Goal: Use online tool/utility: Utilize a website feature to perform a specific function

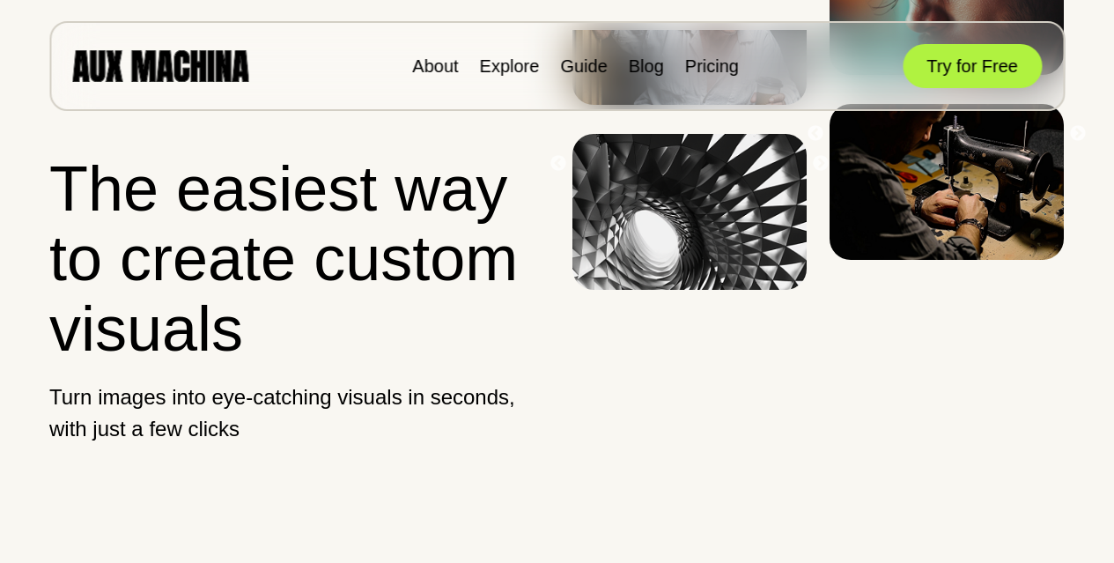
click at [925, 72] on button "Try for Free" at bounding box center [972, 66] width 139 height 44
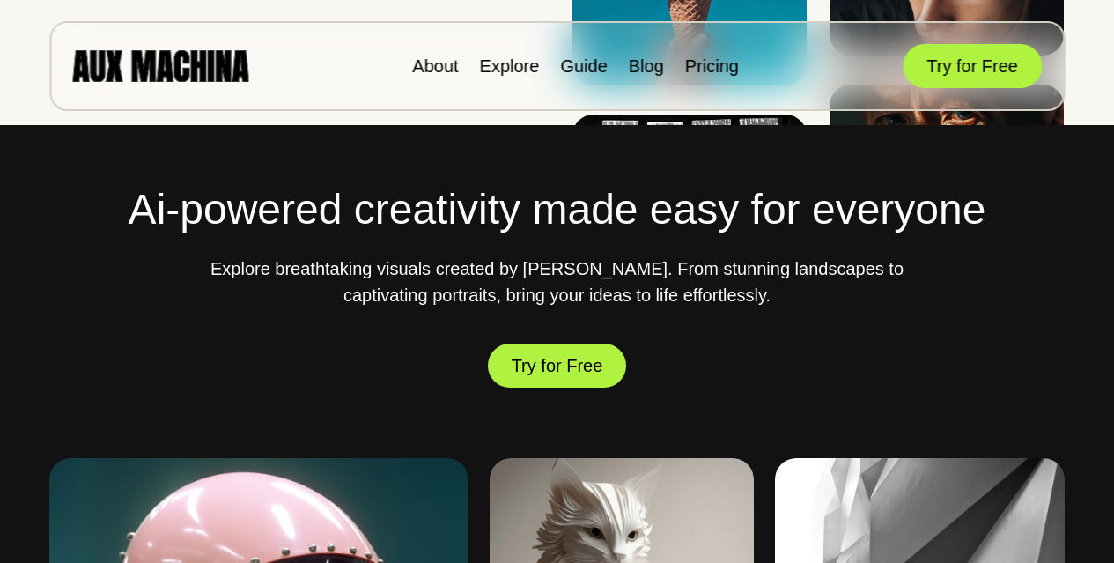
scroll to position [616, 0]
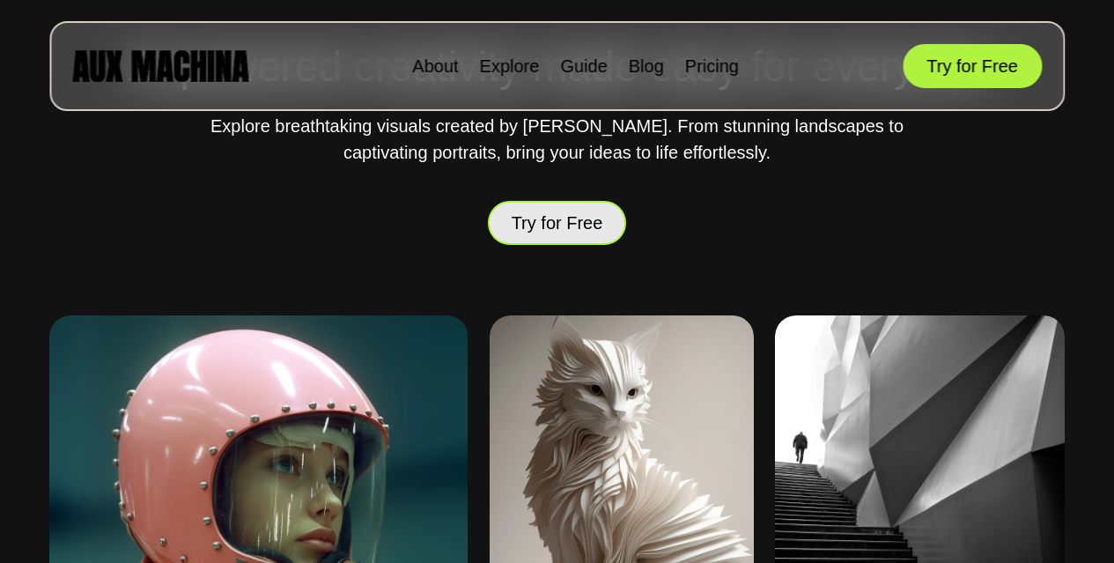
click at [551, 213] on button "Try for Free" at bounding box center [557, 222] width 139 height 51
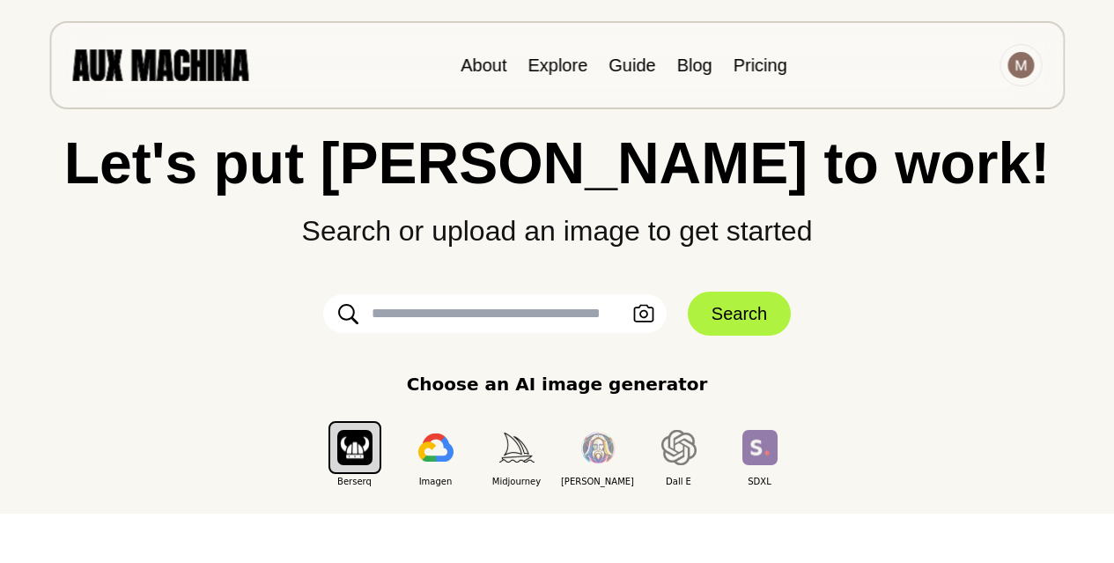
scroll to position [88, 0]
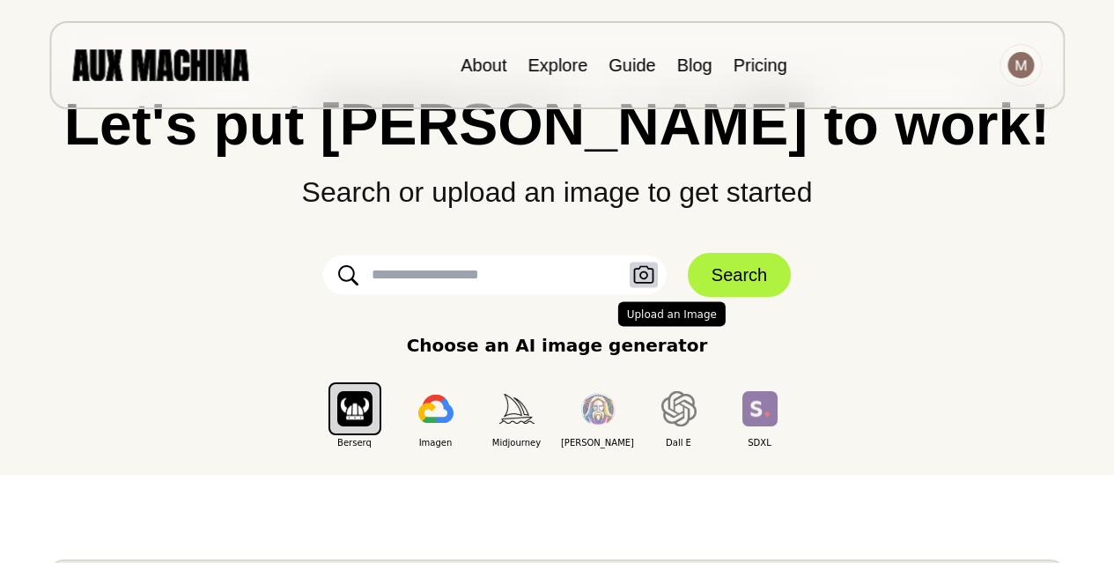
click at [641, 272] on icon "button" at bounding box center [643, 275] width 20 height 18
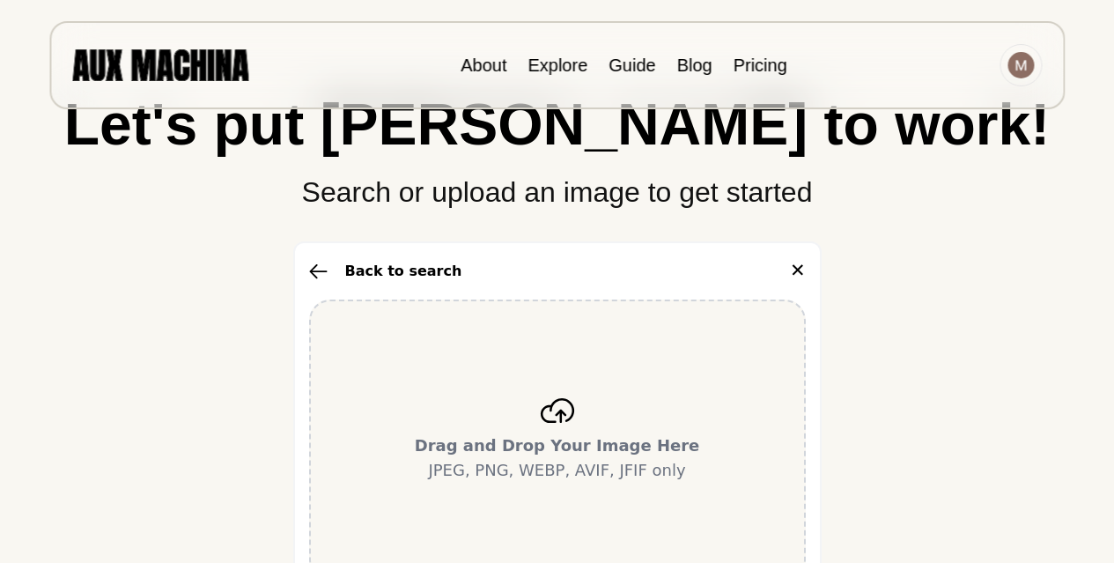
click at [563, 404] on icon at bounding box center [557, 410] width 35 height 25
click at [572, 424] on div "Drag and Drop Your Image Here JPEG, PNG, WEBP, AVIF, JFIF only" at bounding box center [557, 440] width 497 height 282
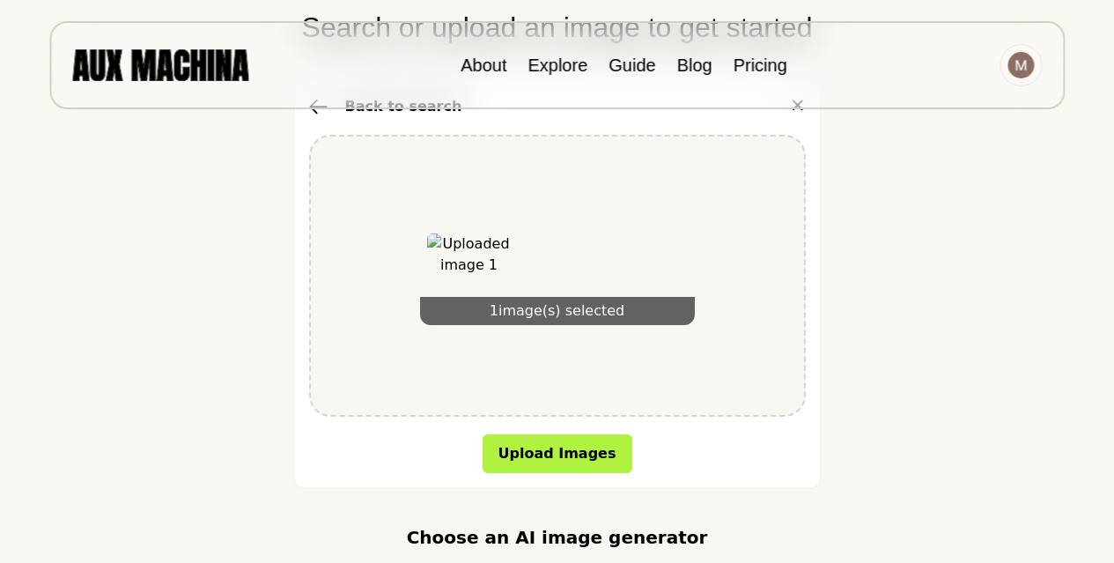
scroll to position [264, 0]
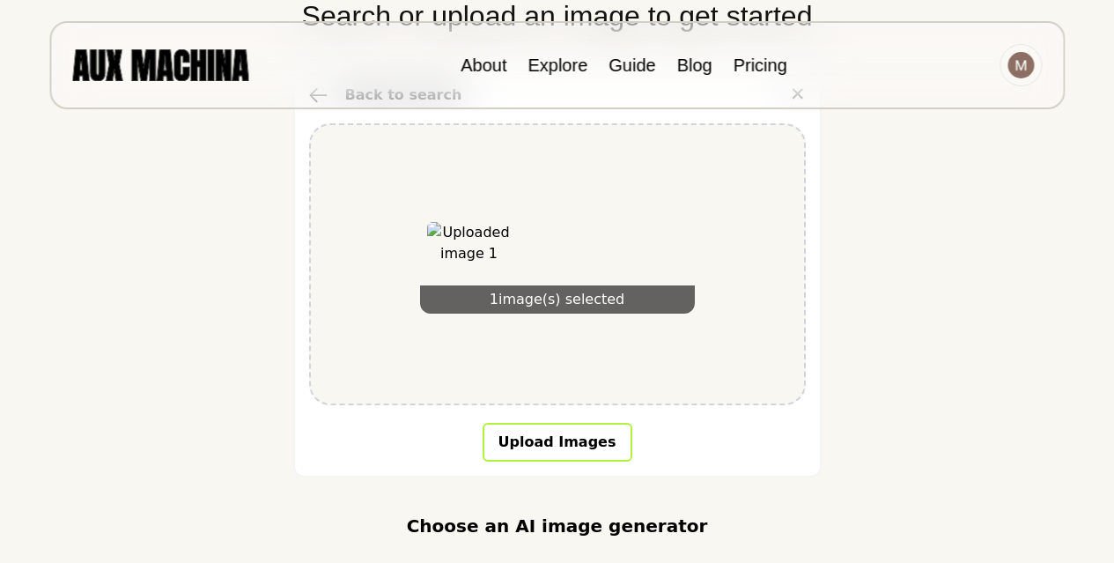
click at [594, 449] on button "Upload Images" at bounding box center [558, 442] width 150 height 39
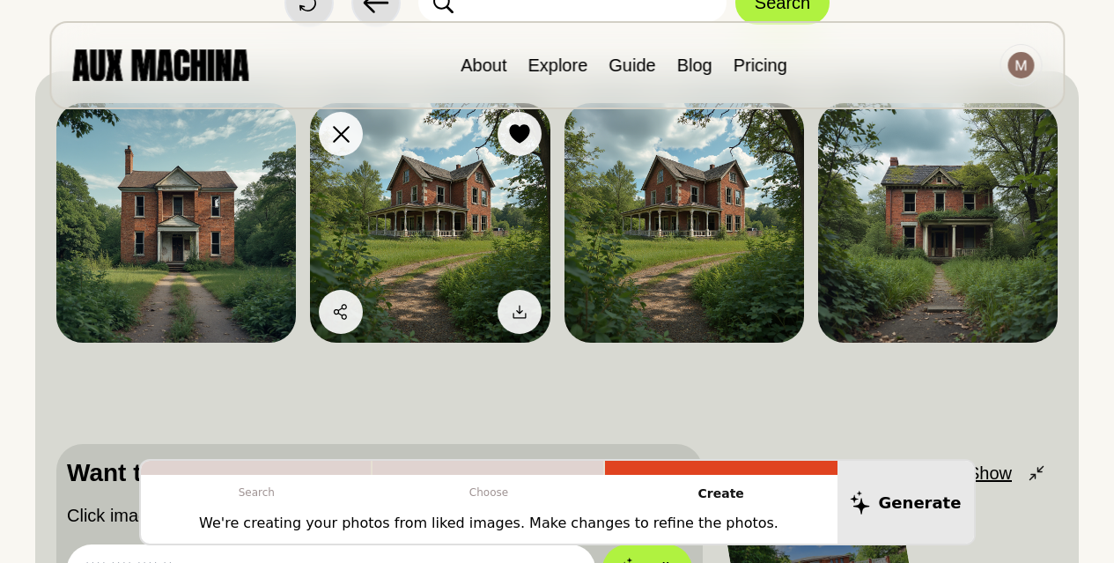
scroll to position [176, 0]
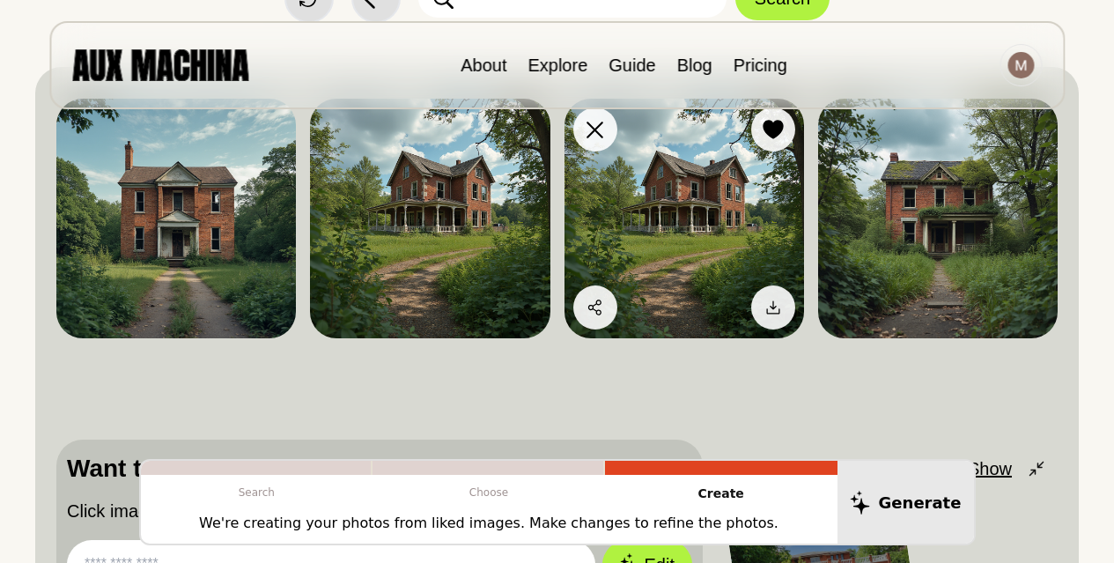
click at [566, 188] on img at bounding box center [684, 219] width 240 height 240
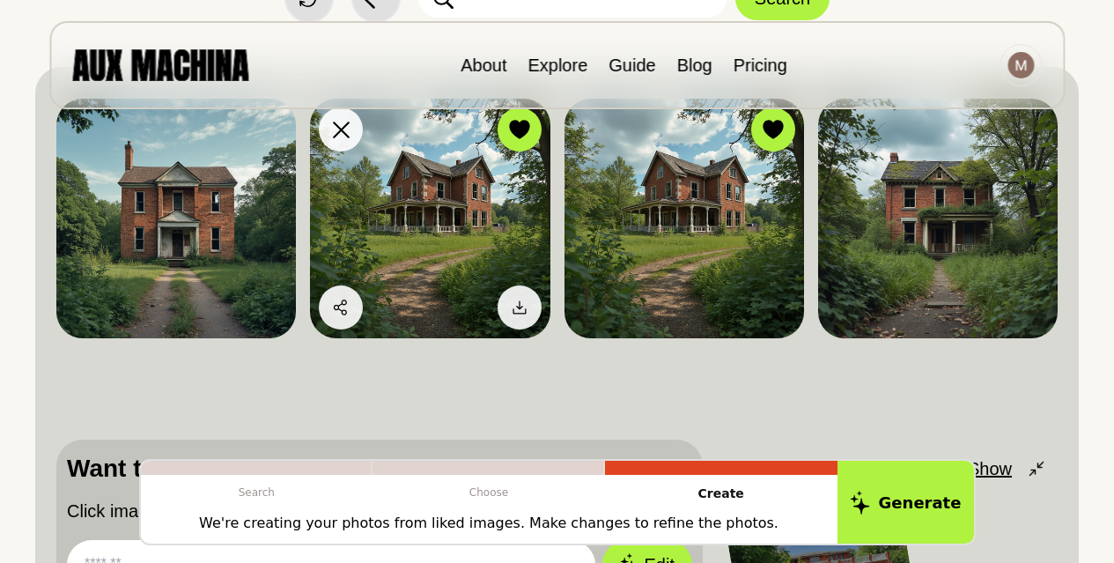
click at [469, 239] on img at bounding box center [430, 219] width 240 height 240
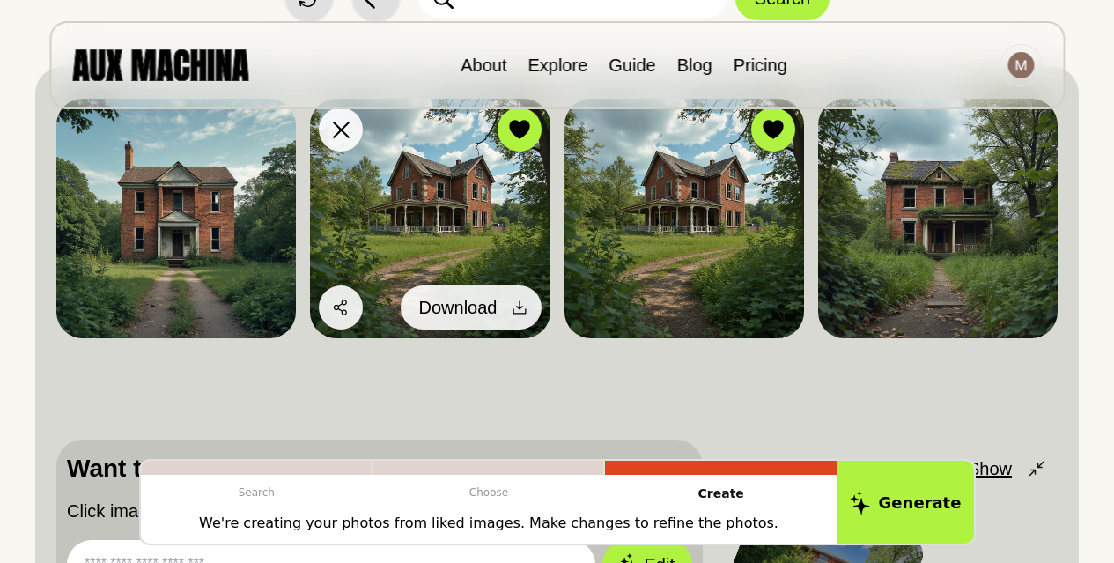
click at [513, 315] on icon at bounding box center [520, 308] width 18 height 18
click at [518, 307] on icon at bounding box center [519, 307] width 13 height 13
click at [400, 224] on img at bounding box center [430, 219] width 240 height 240
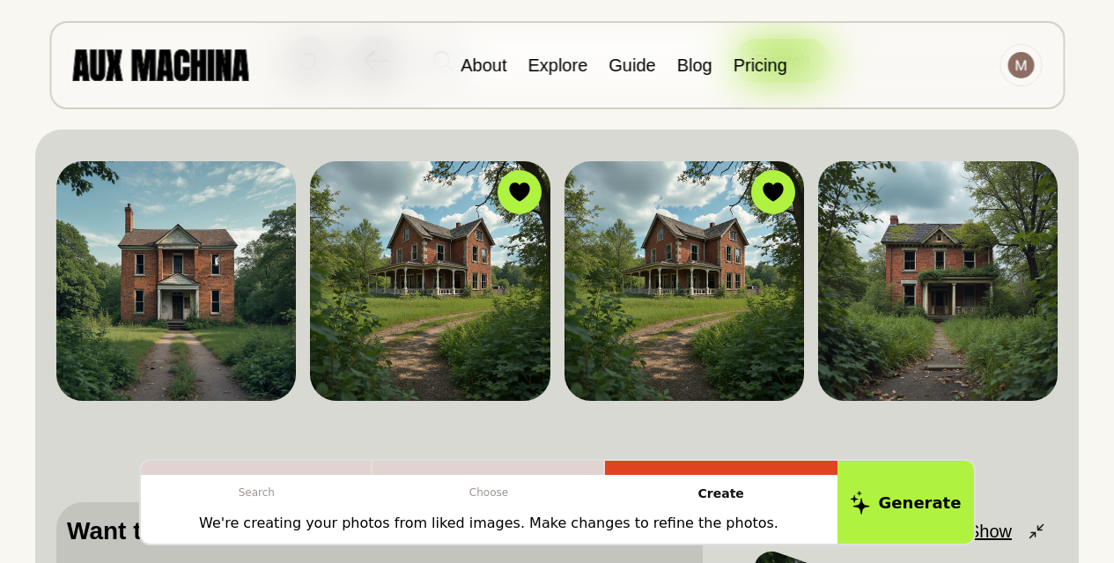
scroll to position [0, 0]
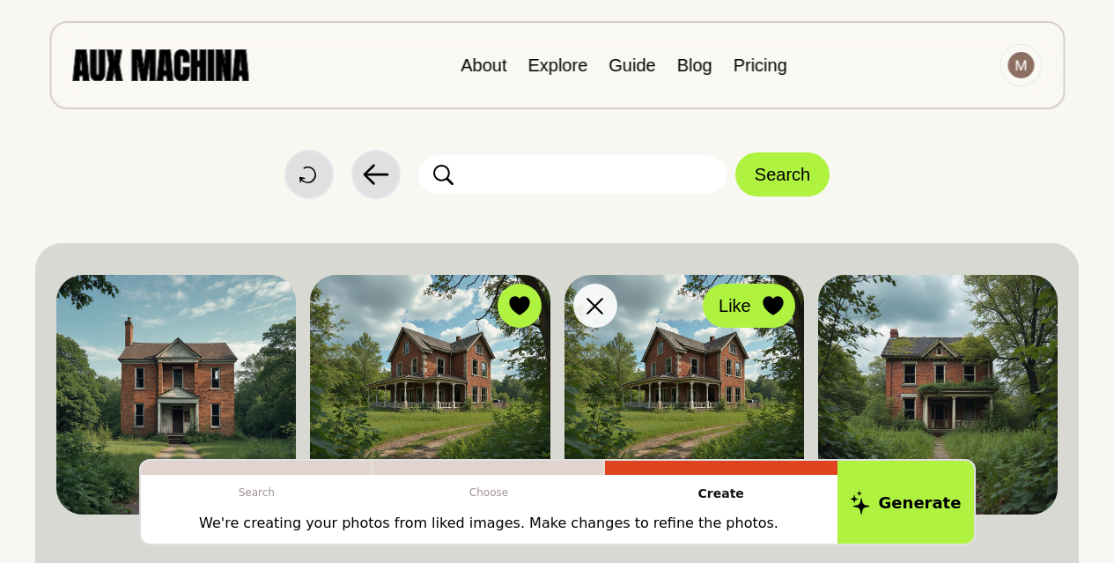
click at [777, 298] on icon at bounding box center [773, 305] width 20 height 19
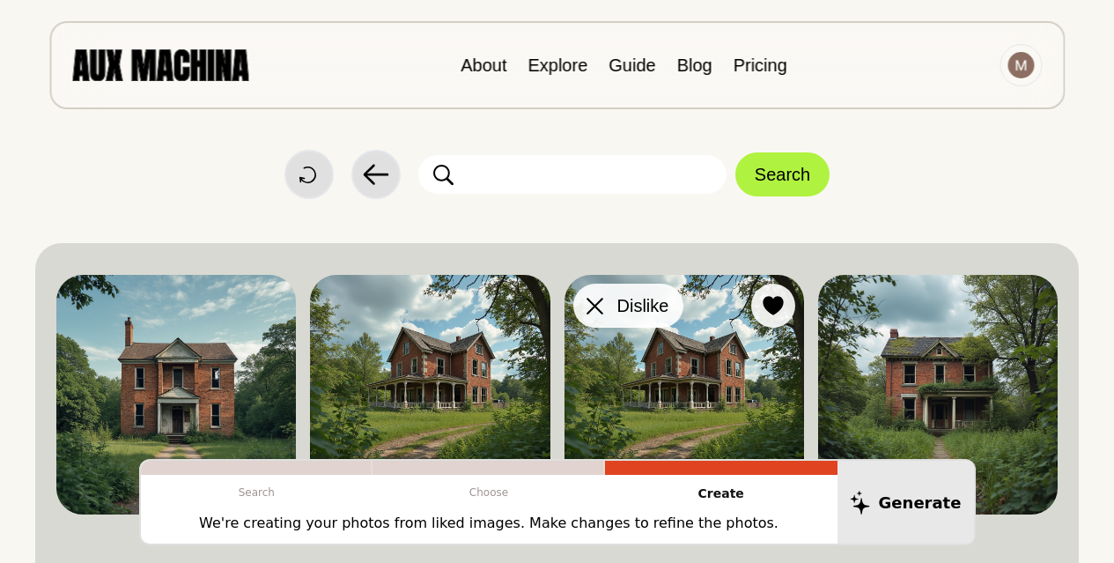
click at [595, 299] on icon at bounding box center [595, 306] width 17 height 17
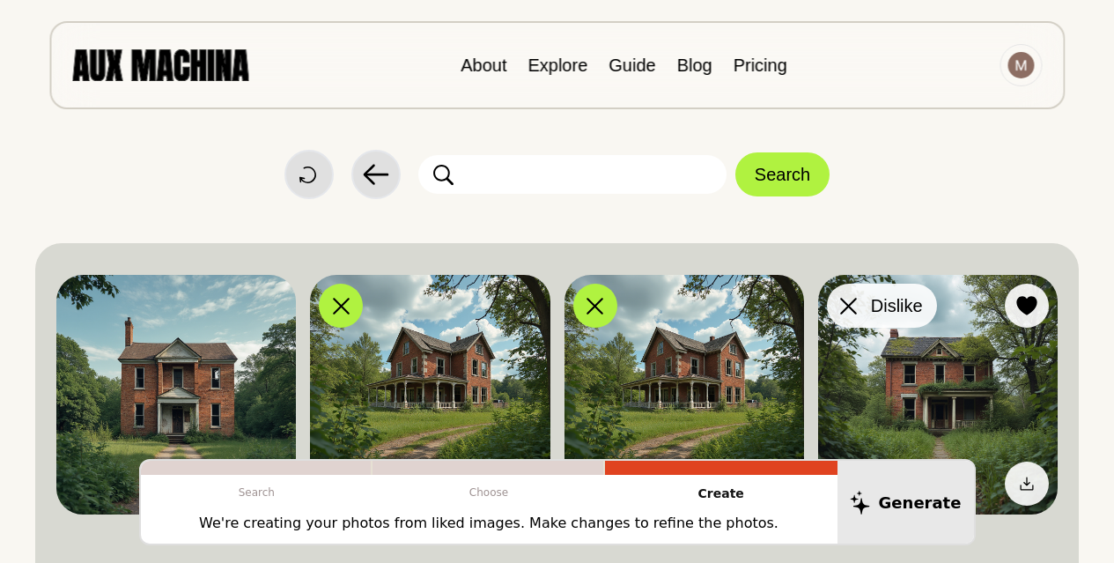
click at [847, 299] on icon at bounding box center [848, 306] width 17 height 17
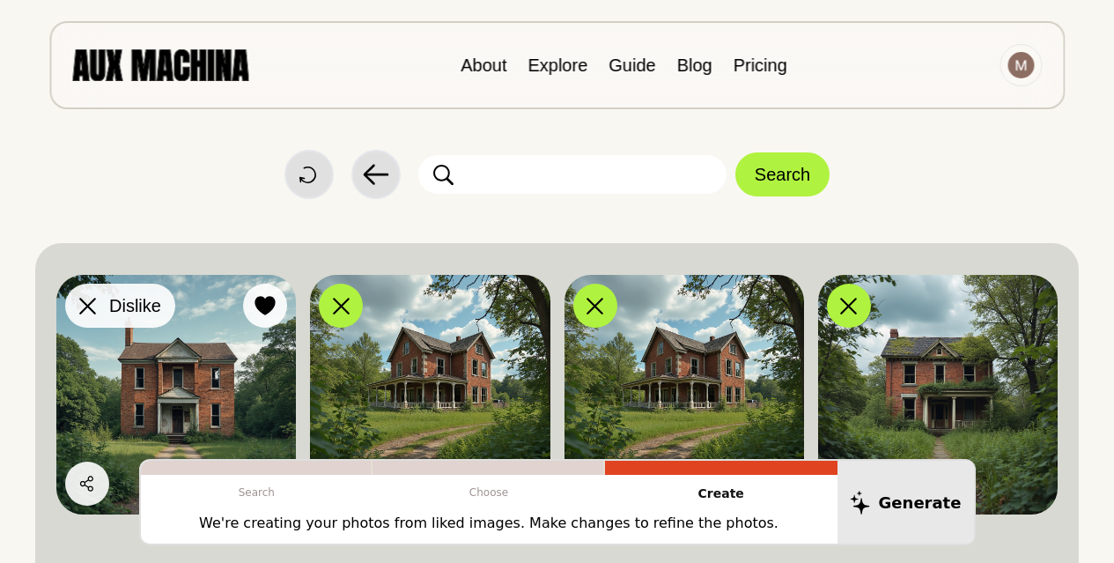
click at [70, 299] on button "Dislike" at bounding box center [120, 306] width 110 height 44
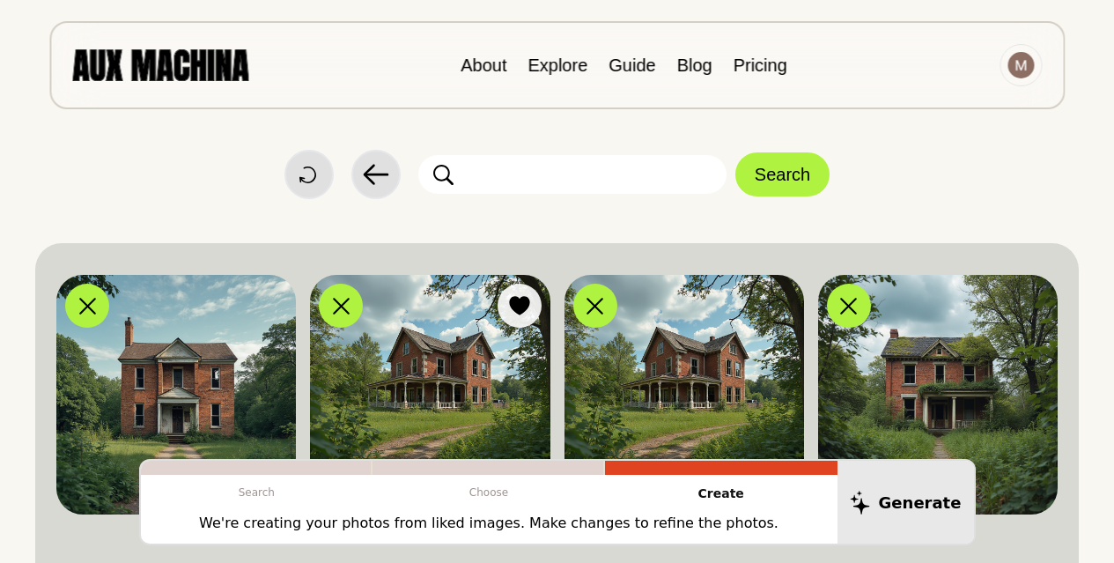
click at [397, 359] on img at bounding box center [430, 395] width 240 height 240
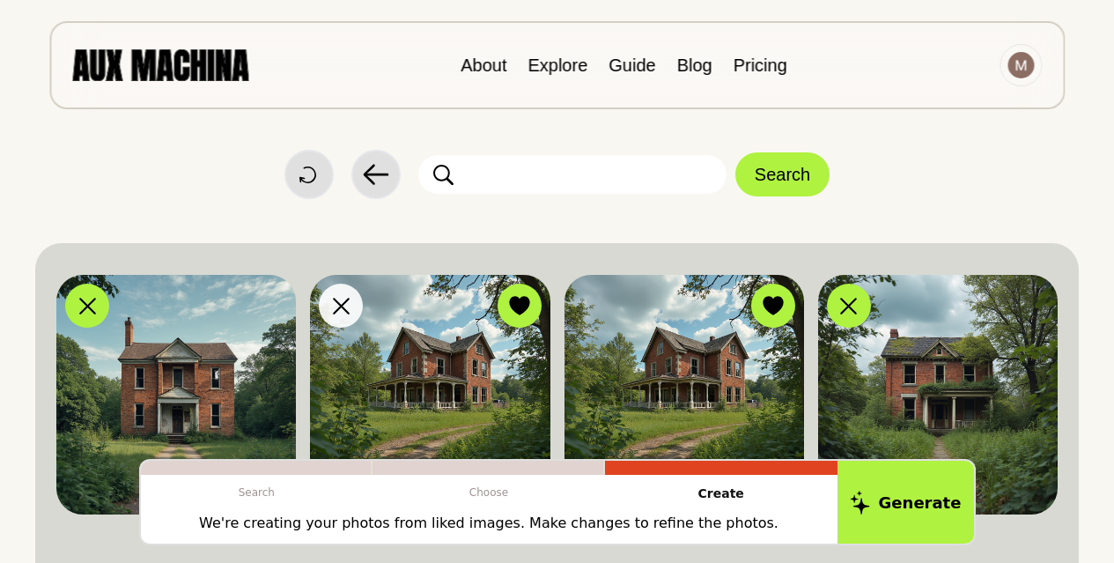
click at [410, 360] on img at bounding box center [430, 395] width 240 height 240
click at [638, 335] on img at bounding box center [684, 395] width 240 height 240
click at [461, 378] on img at bounding box center [430, 395] width 240 height 240
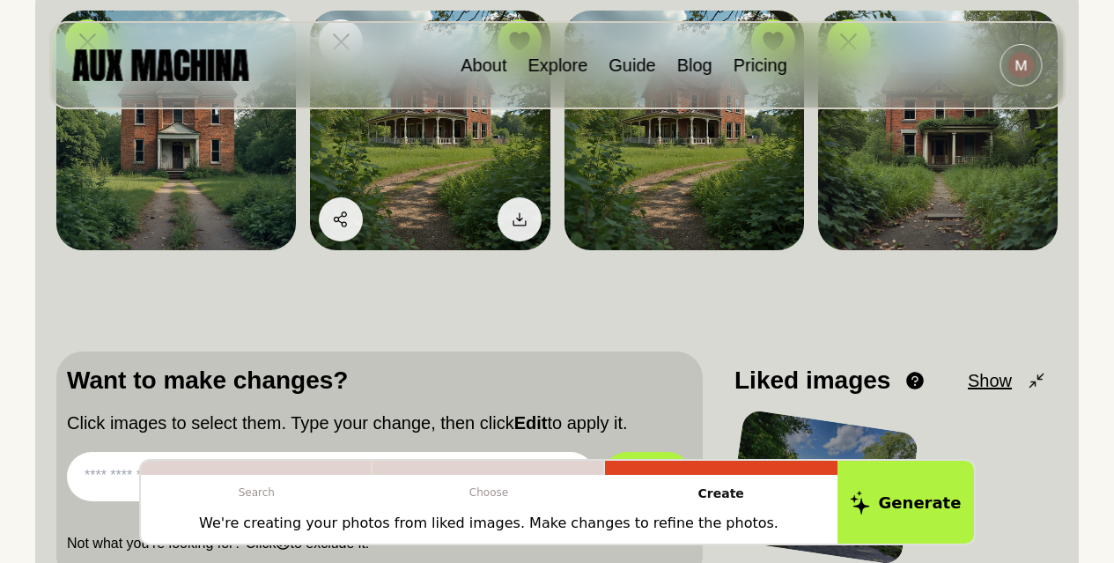
click at [429, 167] on img at bounding box center [430, 131] width 240 height 240
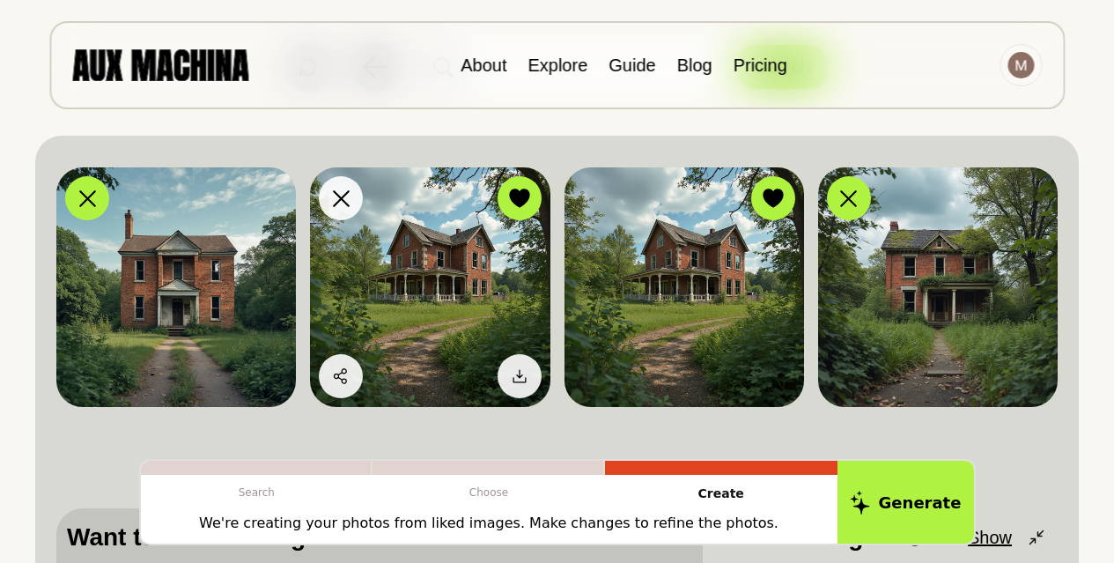
scroll to position [0, 0]
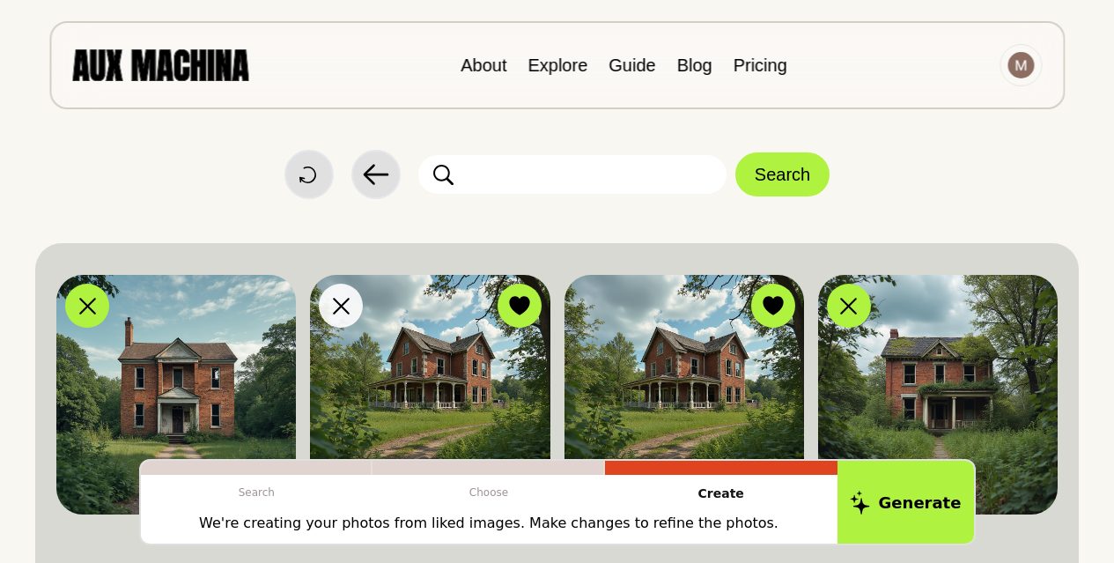
click at [455, 345] on img at bounding box center [430, 395] width 240 height 240
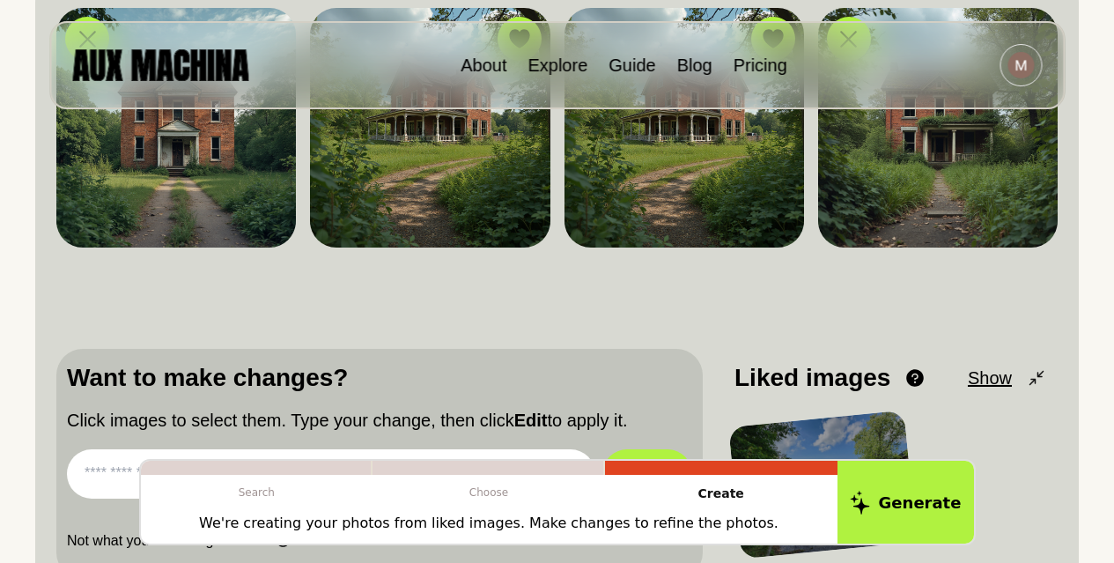
scroll to position [440, 0]
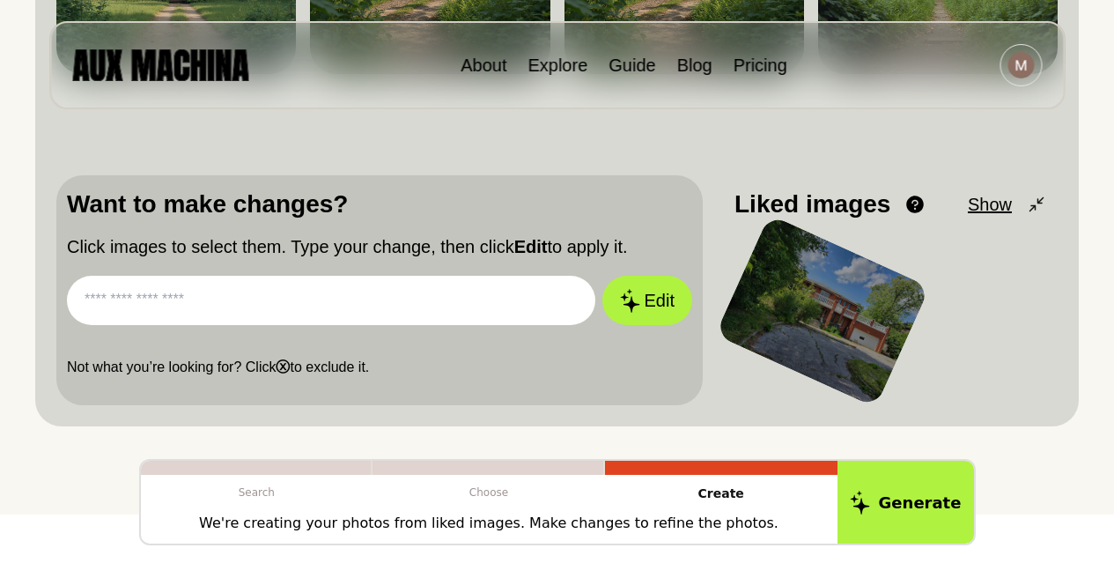
click at [538, 306] on input "text" at bounding box center [331, 300] width 528 height 49
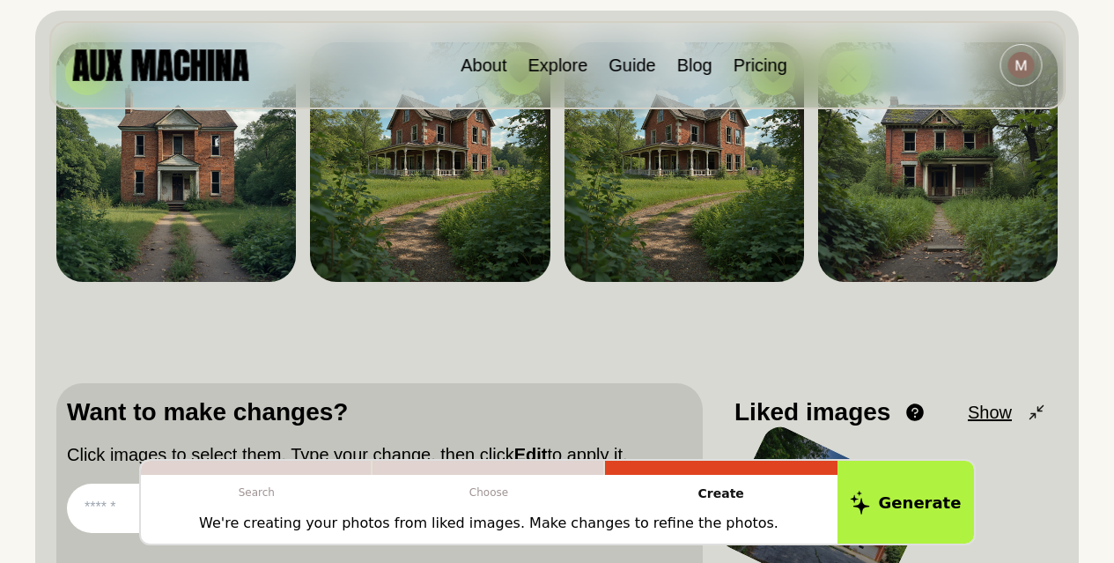
scroll to position [352, 0]
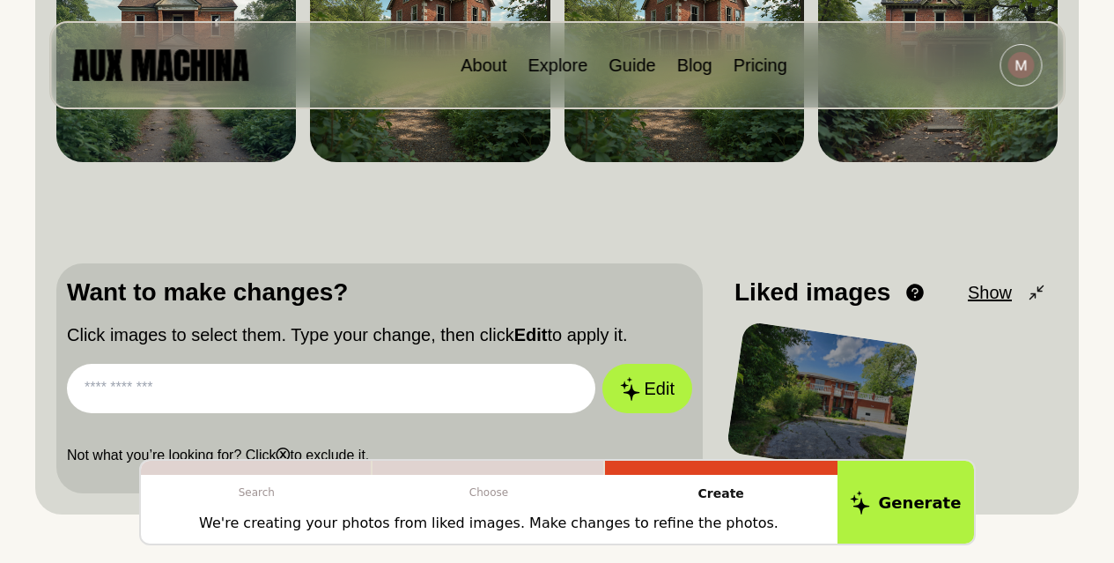
click at [423, 385] on input "text" at bounding box center [331, 388] width 528 height 49
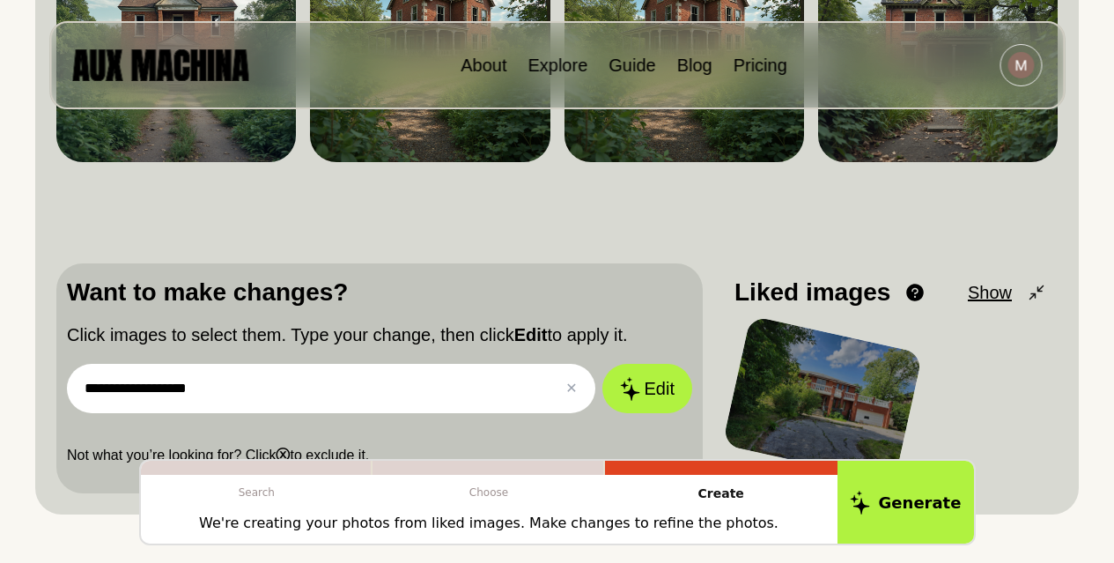
type input "**********"
click at [602, 364] on button "Edit" at bounding box center [647, 388] width 90 height 49
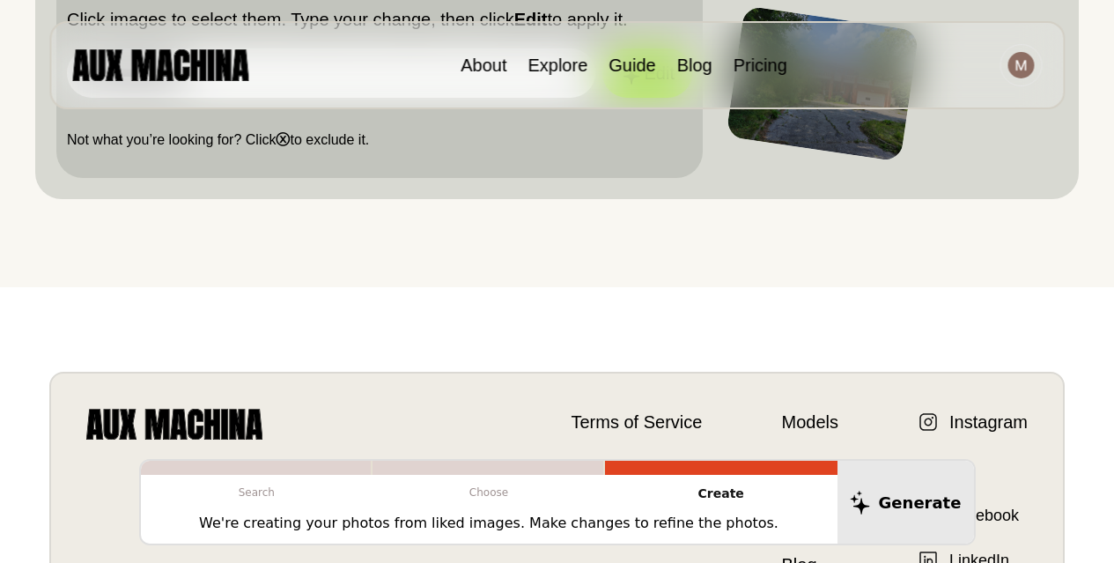
scroll to position [616, 0]
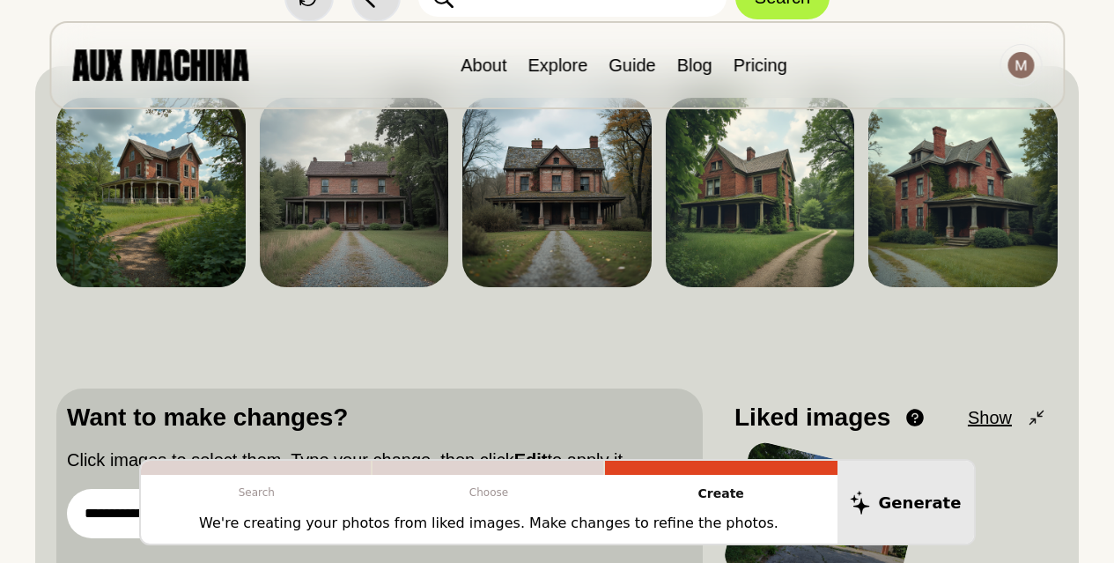
scroll to position [176, 0]
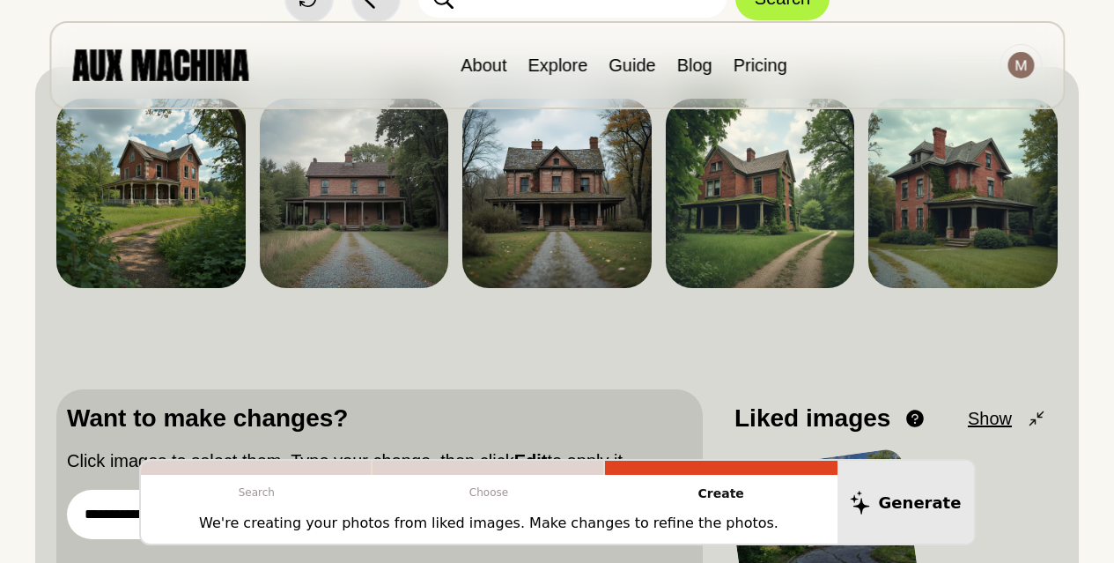
click at [0, 287] on div "**********" at bounding box center [557, 276] width 1114 height 904
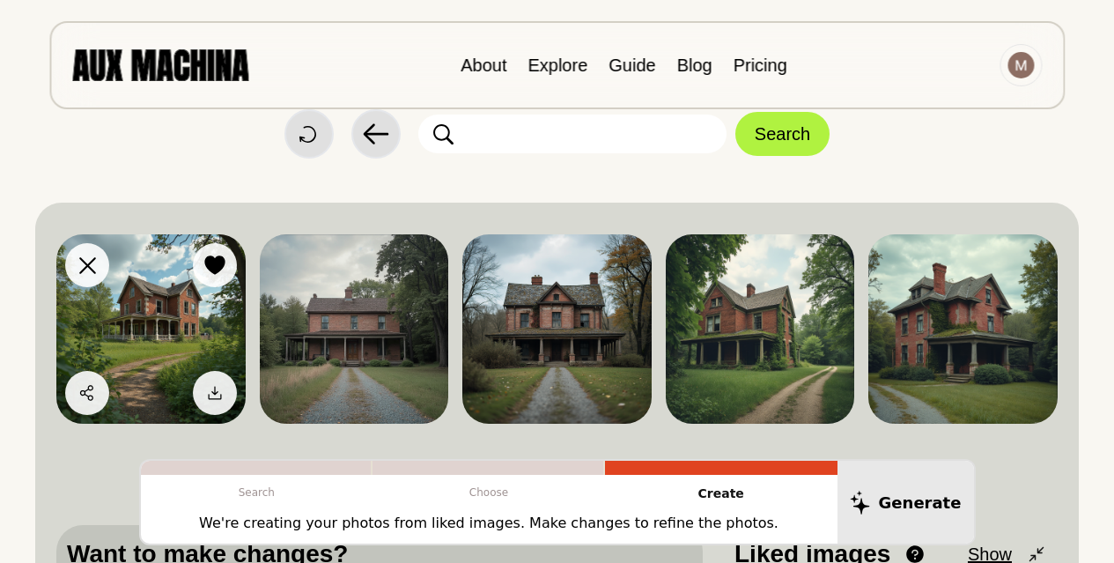
scroll to position [0, 0]
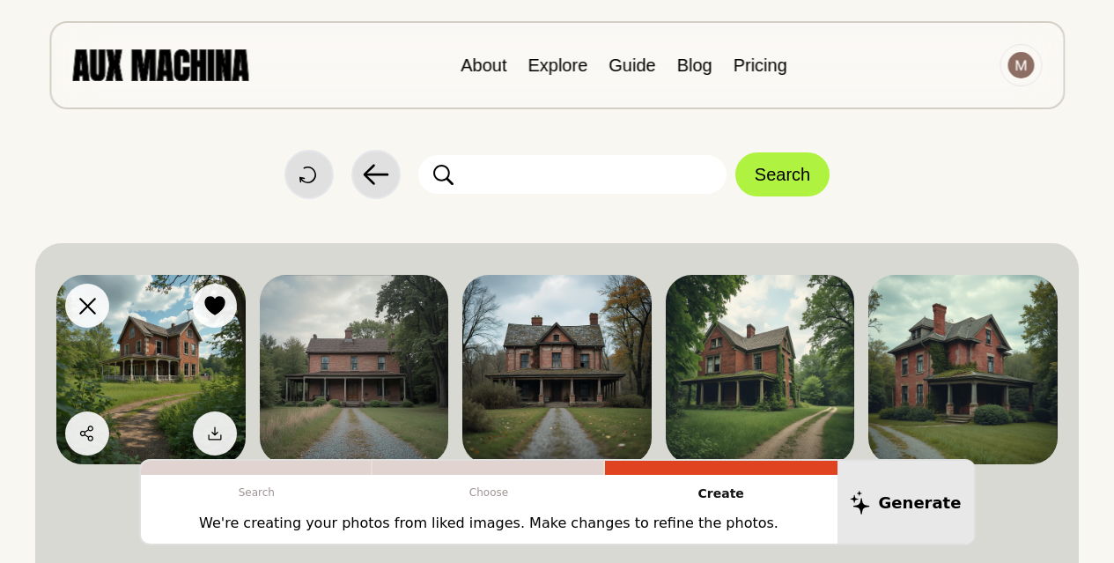
click at [159, 382] on img at bounding box center [150, 369] width 189 height 189
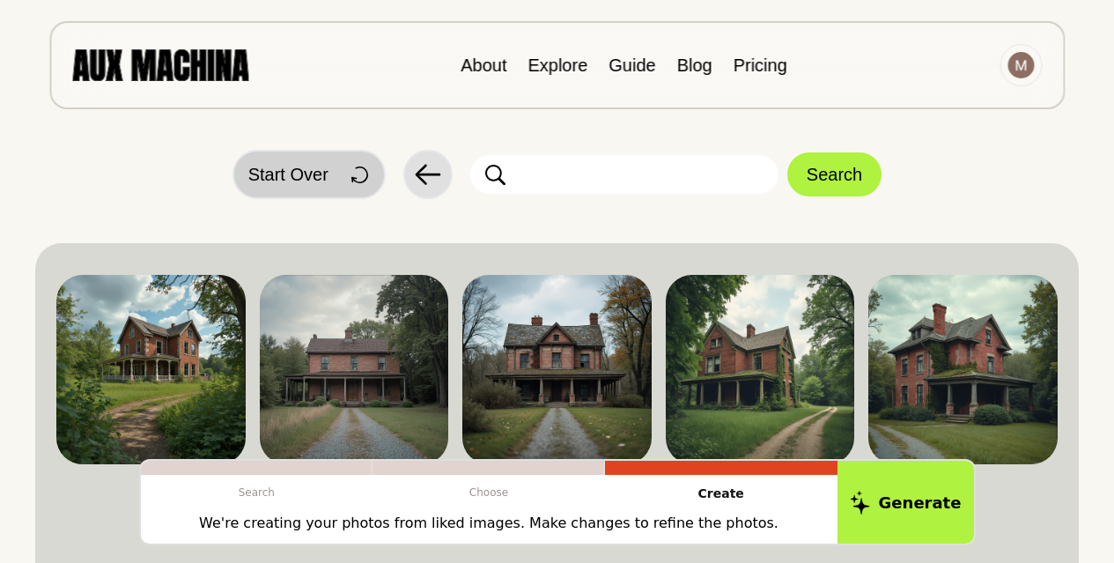
click at [342, 170] on div at bounding box center [356, 174] width 35 height 35
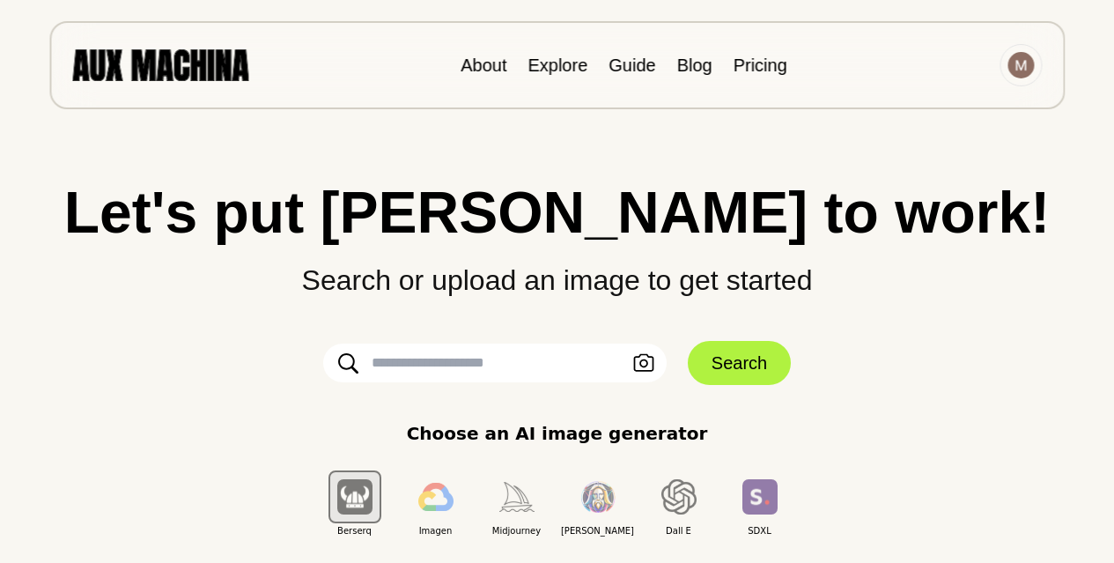
click at [411, 368] on input "text" at bounding box center [494, 362] width 343 height 39
paste input "*"
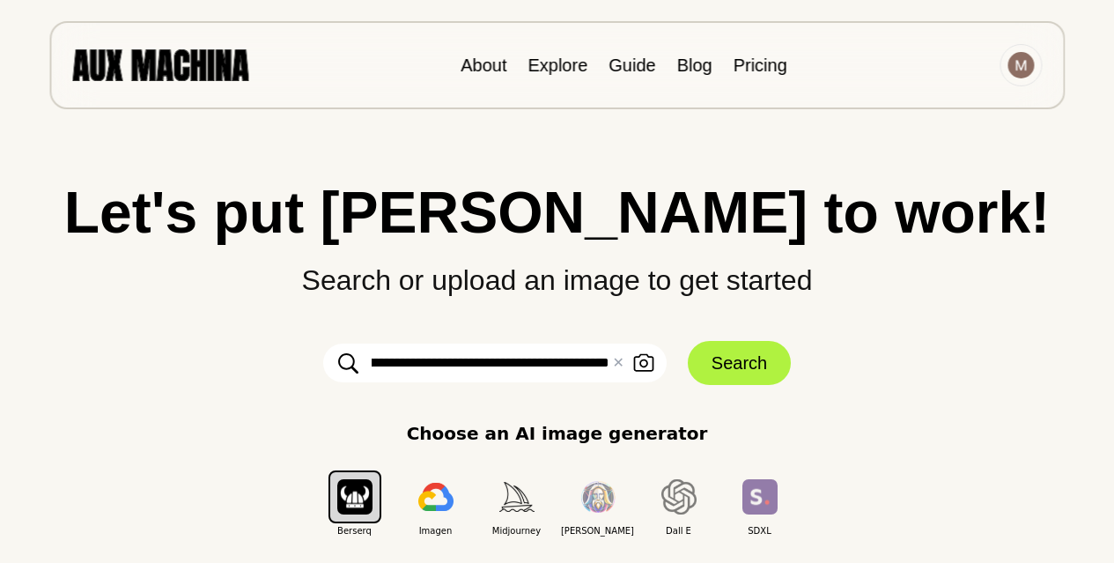
scroll to position [0, 927]
type input "**********"
click button "Search" at bounding box center [739, 363] width 103 height 44
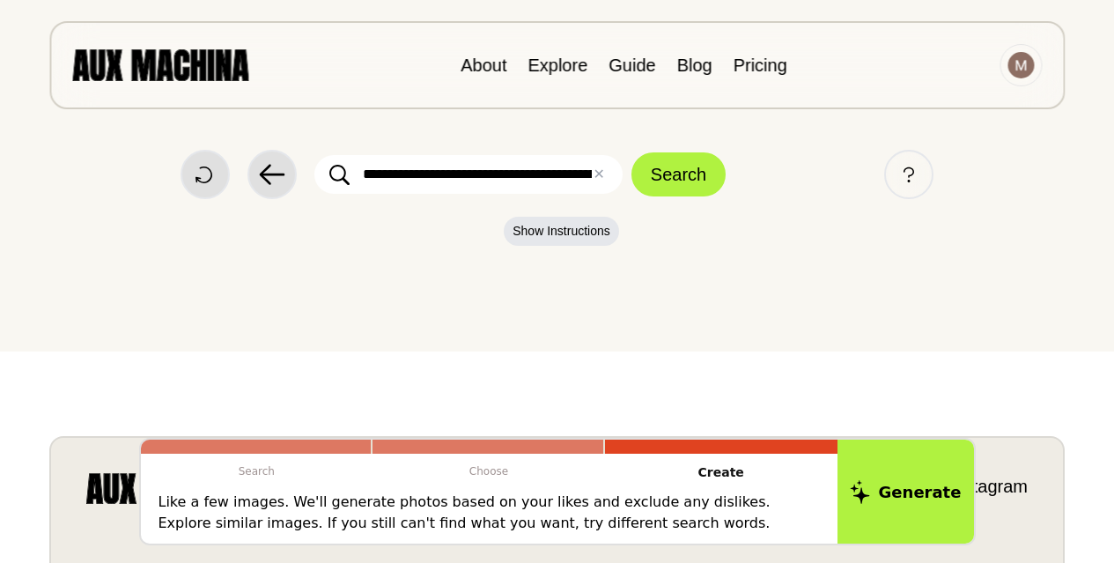
click at [417, 177] on input "**********" at bounding box center [468, 174] width 308 height 39
drag, startPoint x: 532, startPoint y: 184, endPoint x: 705, endPoint y: 177, distance: 172.8
click at [705, 177] on form "**********" at bounding box center [519, 174] width 411 height 44
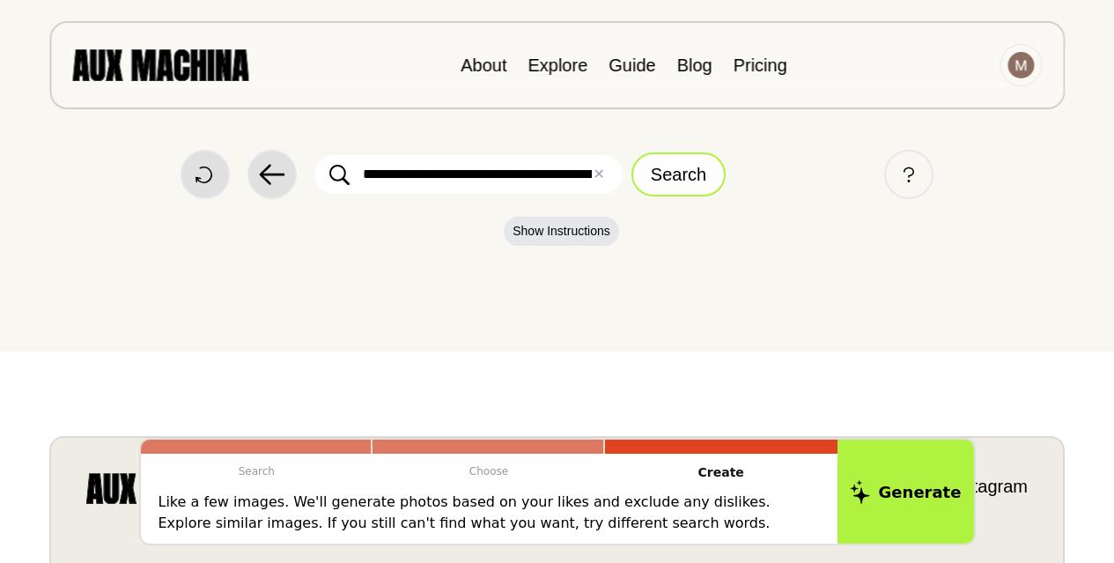
click at [685, 170] on button "Search" at bounding box center [678, 174] width 94 height 44
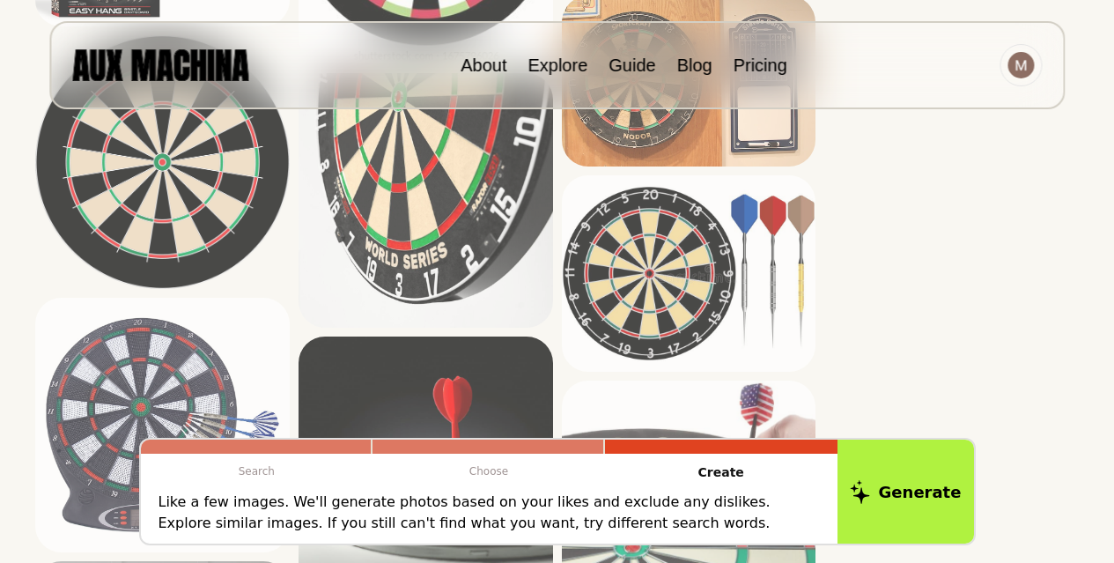
scroll to position [1233, 0]
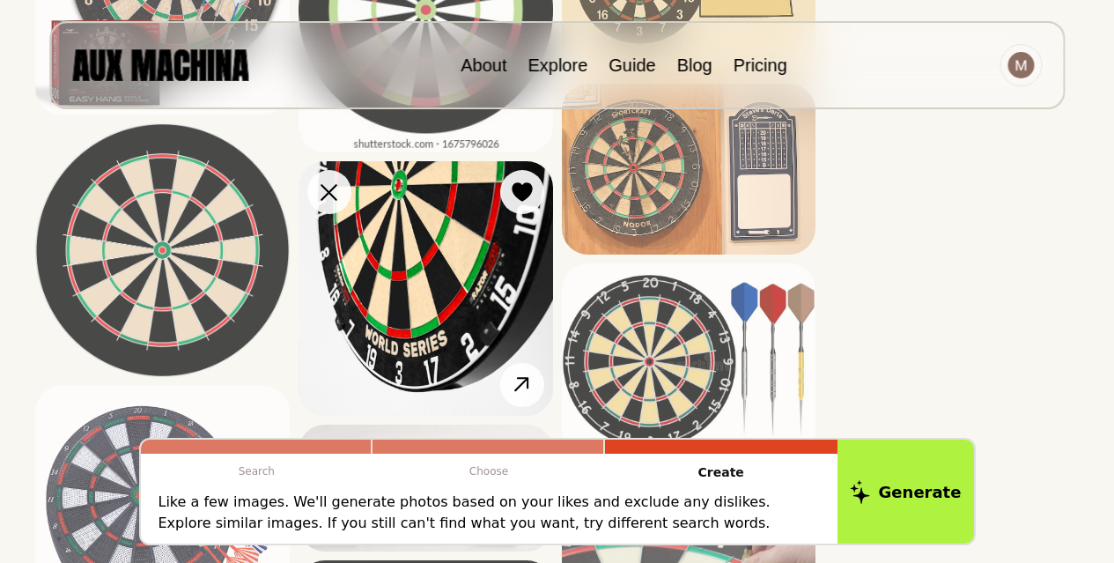
click at [465, 288] on img at bounding box center [426, 288] width 255 height 255
click at [423, 280] on img at bounding box center [426, 288] width 255 height 255
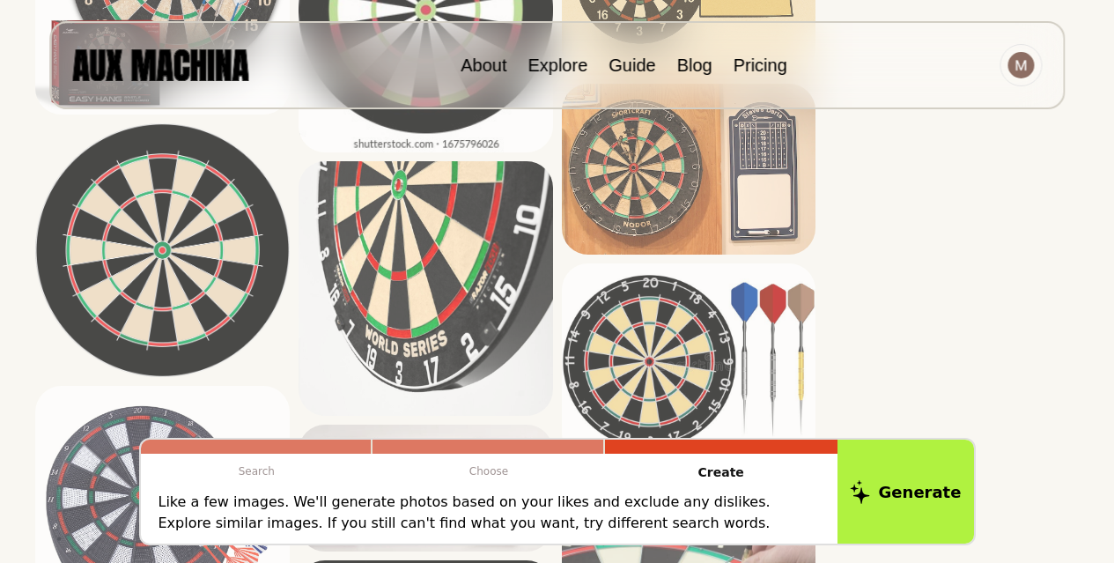
click at [0, 0] on div at bounding box center [0, 0] width 0 height 0
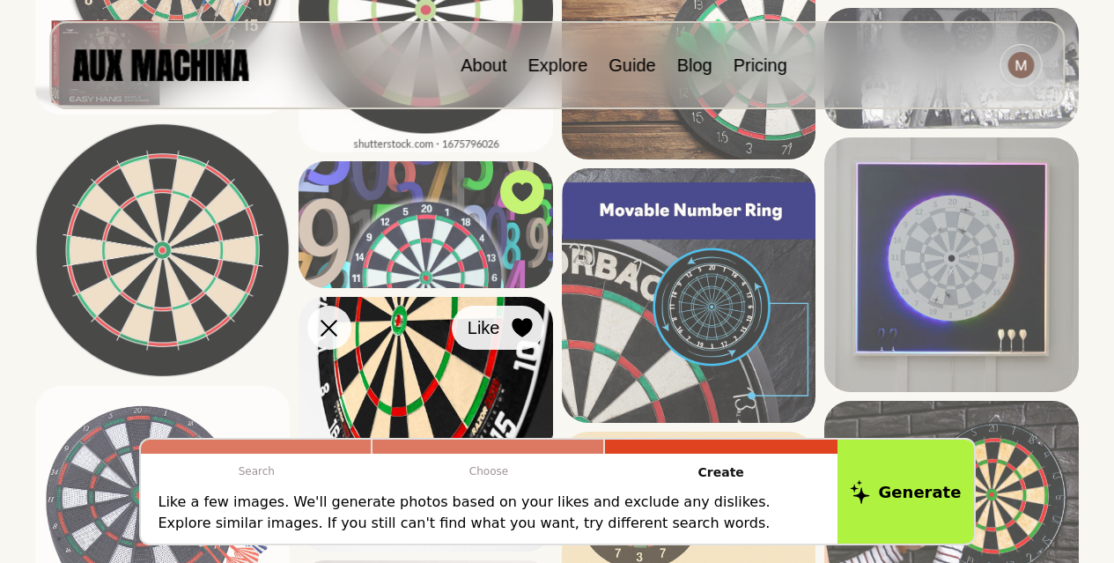
click at [518, 329] on icon at bounding box center [522, 328] width 20 height 19
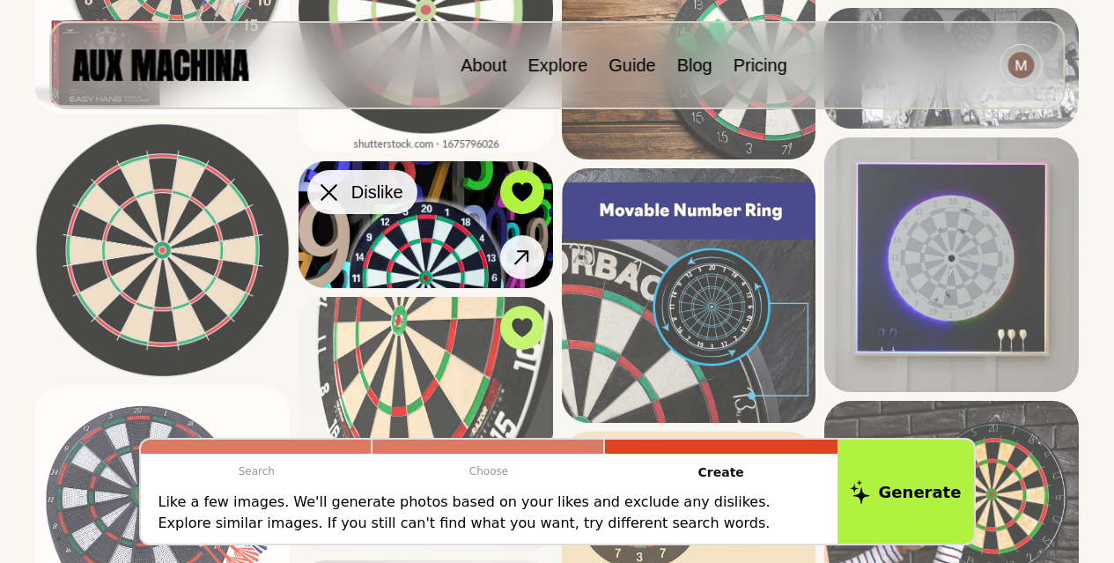
click at [346, 205] on button "Dislike" at bounding box center [362, 192] width 110 height 44
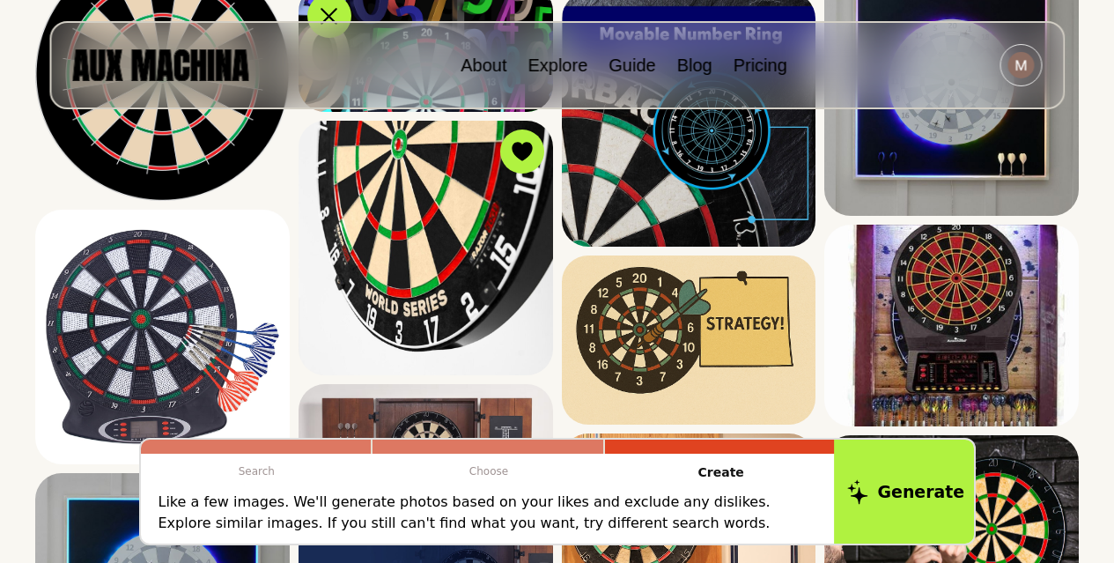
click at [911, 491] on button "Generate" at bounding box center [906, 491] width 144 height 109
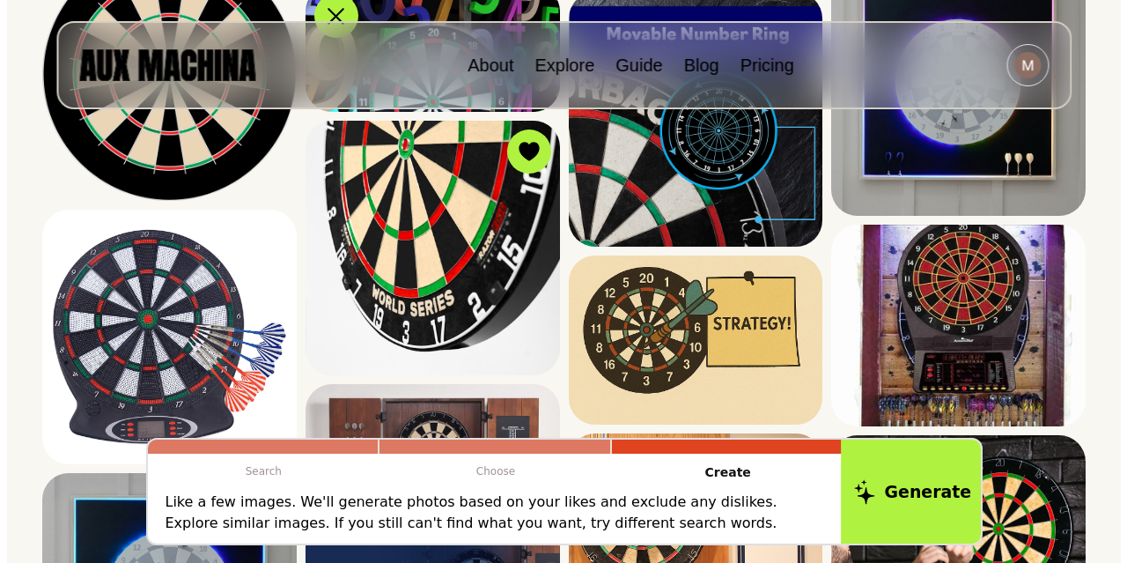
scroll to position [1007, 0]
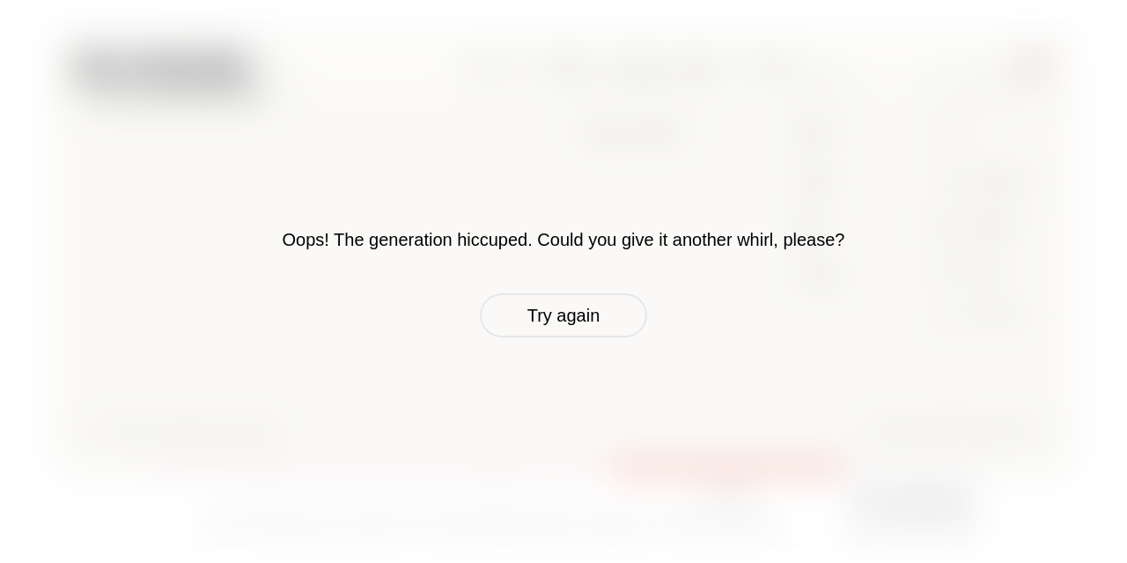
click at [540, 305] on button "Try again" at bounding box center [563, 315] width 167 height 44
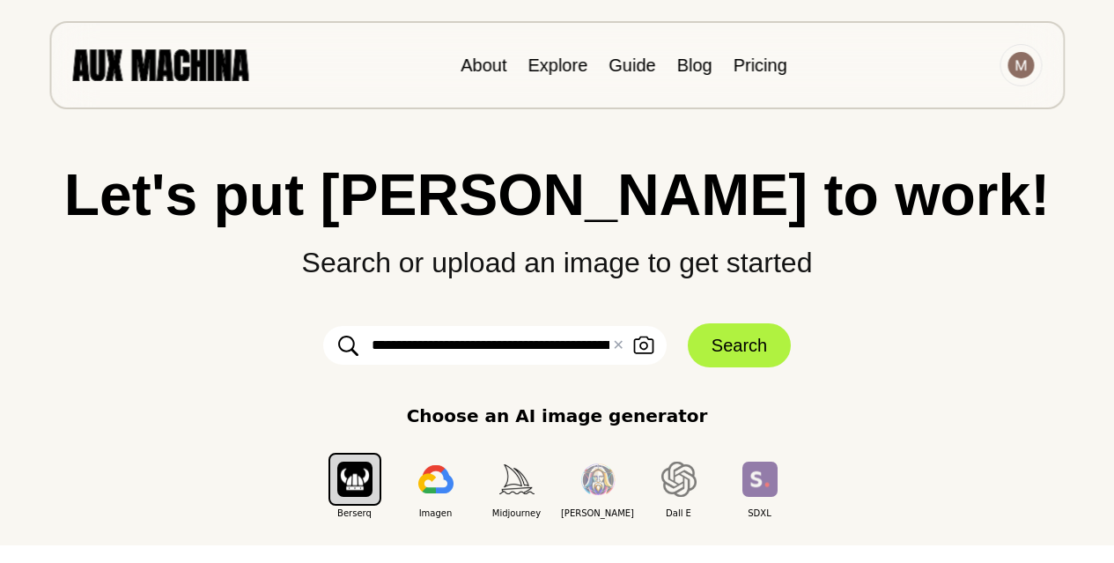
scroll to position [0, 0]
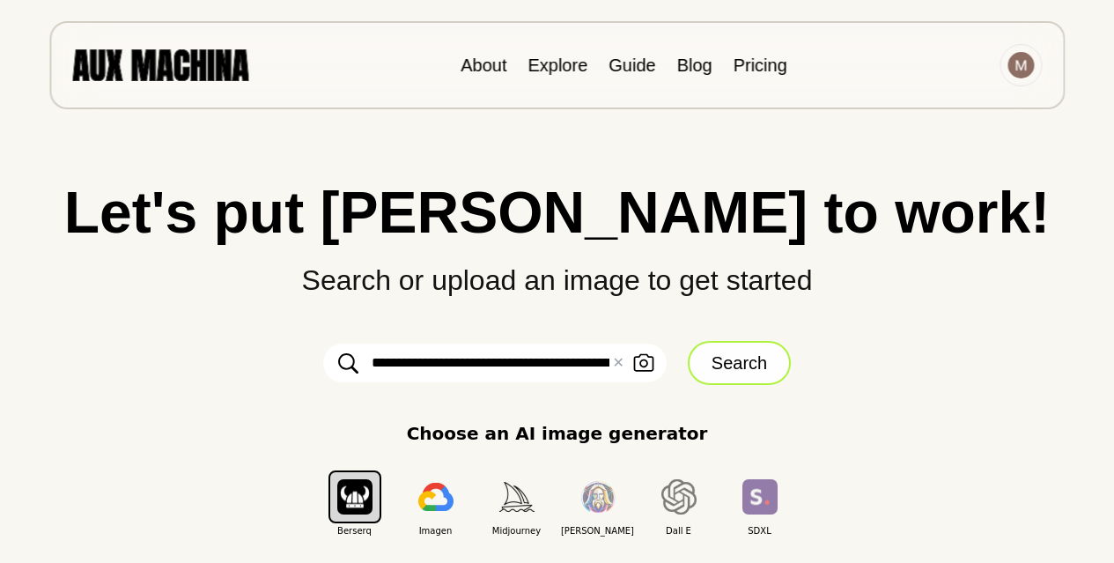
click at [723, 359] on button "Search" at bounding box center [739, 363] width 103 height 44
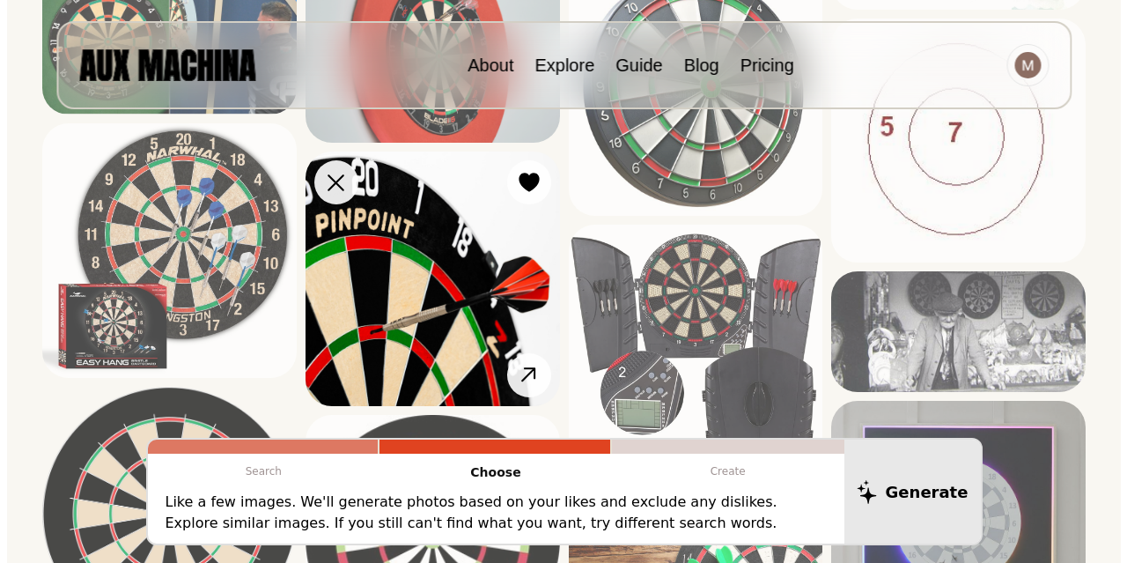
scroll to position [967, 0]
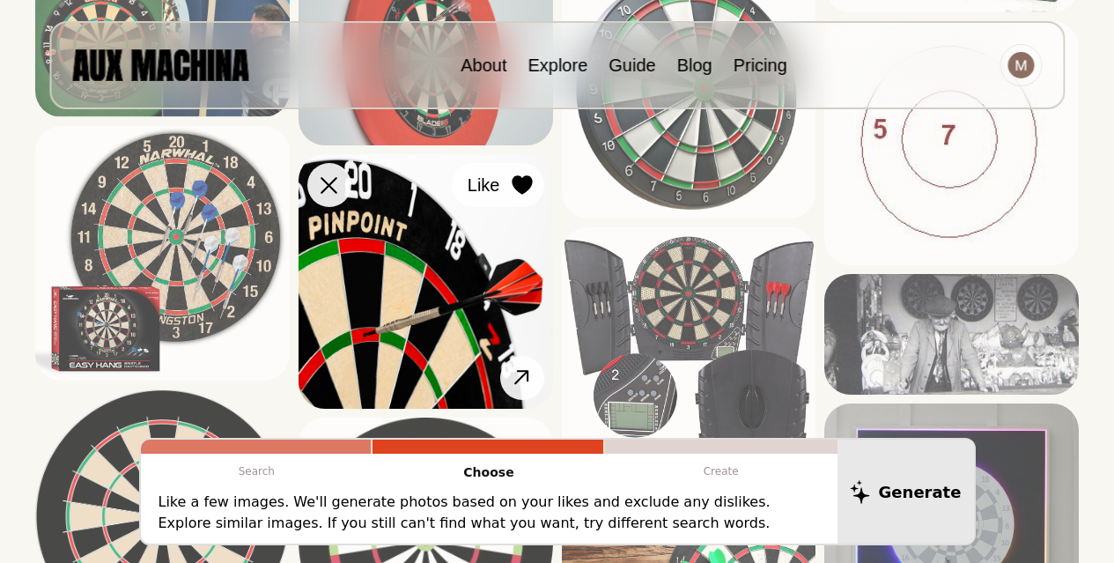
click at [518, 186] on icon at bounding box center [522, 184] width 20 height 19
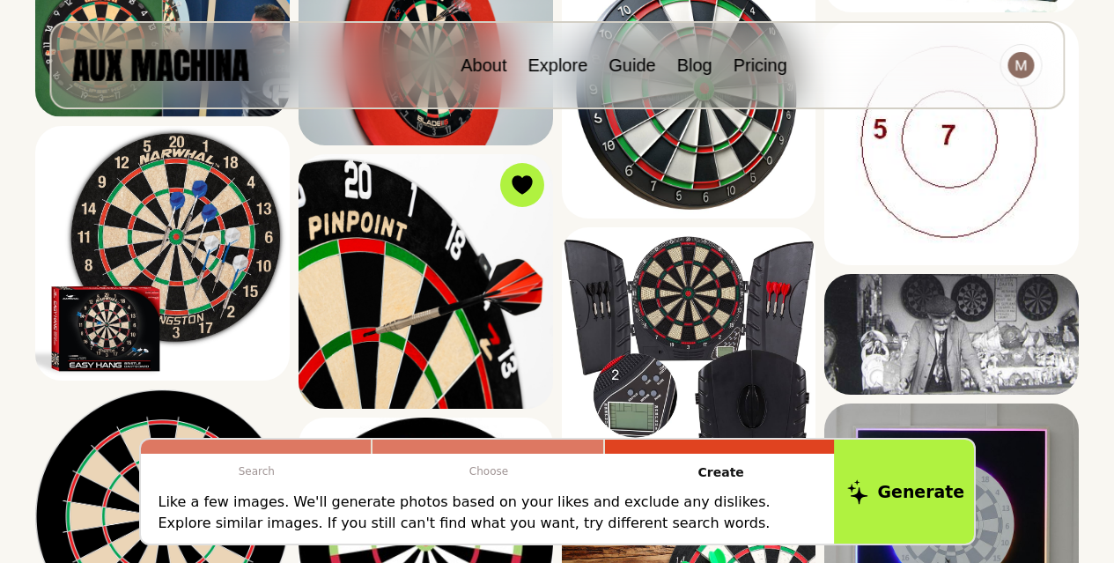
click at [878, 476] on button "Generate" at bounding box center [906, 491] width 144 height 109
